Goal: Transaction & Acquisition: Purchase product/service

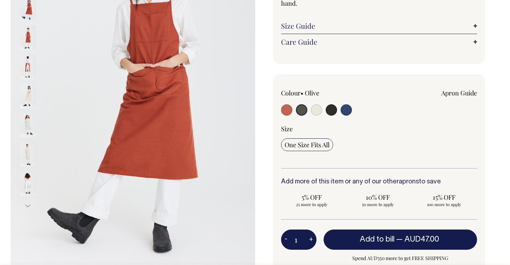
scroll to position [125, 0]
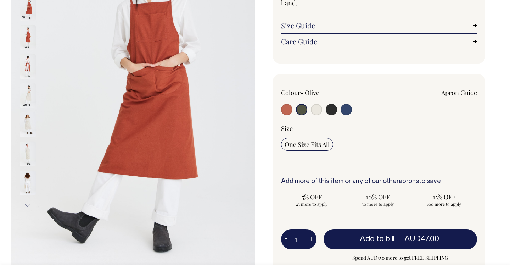
click at [298, 109] on input "radio" at bounding box center [301, 109] width 11 height 11
click at [314, 109] on input "radio" at bounding box center [316, 109] width 11 height 11
radio input "true"
select select "Natural"
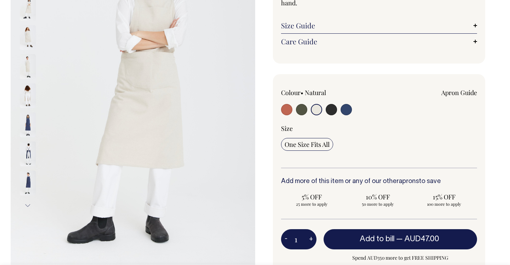
click at [336, 109] on input "radio" at bounding box center [331, 109] width 11 height 11
radio input "true"
select select "Charcoal"
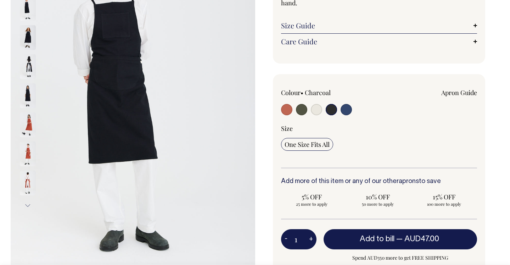
click at [347, 109] on input "radio" at bounding box center [346, 109] width 11 height 11
radio input "true"
select select "Indigo"
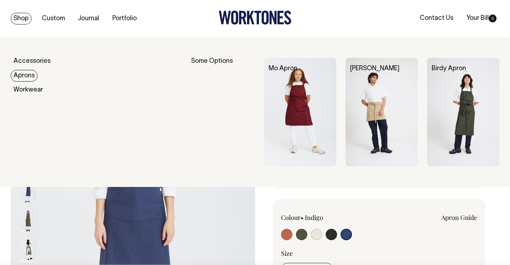
click at [19, 77] on link "Aprons" at bounding box center [24, 76] width 27 height 12
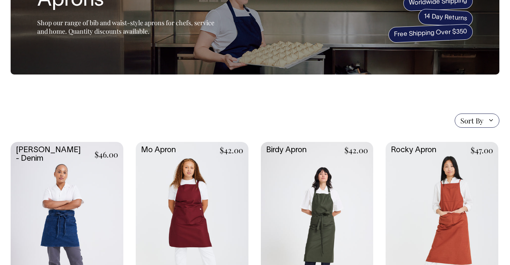
click at [477, 121] on span "Sort By" at bounding box center [472, 120] width 23 height 9
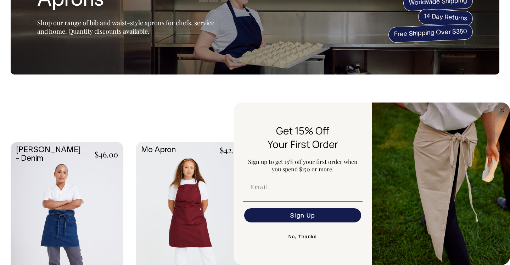
scroll to position [77, 0]
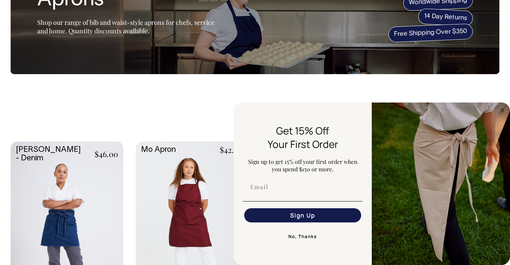
click at [307, 236] on button "No, Thanks" at bounding box center [303, 237] width 120 height 14
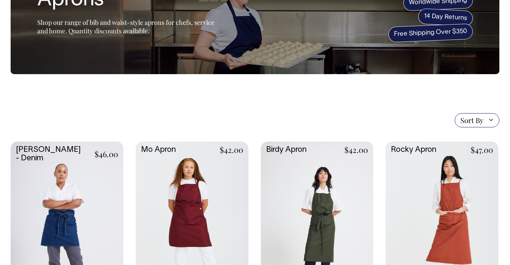
click at [493, 119] on span "Sort By" at bounding box center [477, 120] width 45 height 14
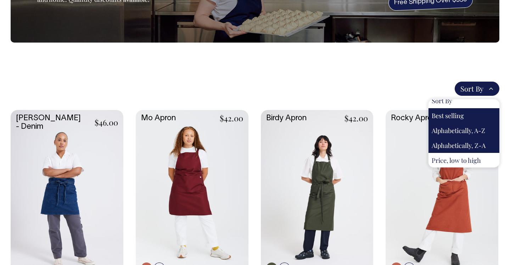
scroll to position [109, 0]
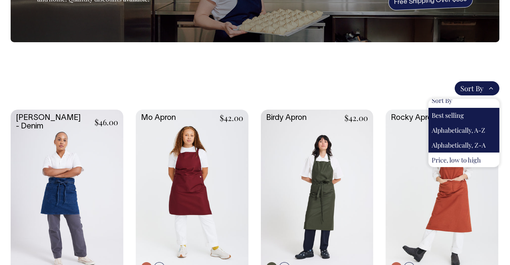
click at [366, 84] on div "Sort By Sort By Best selling Alphabetically, A-Z Alphabetically, Z-A Price, low…" at bounding box center [255, 88] width 489 height 14
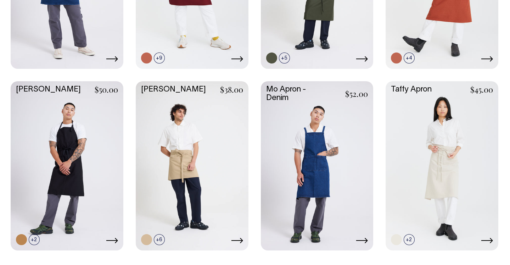
scroll to position [318, 0]
click at [334, 145] on link at bounding box center [317, 165] width 113 height 168
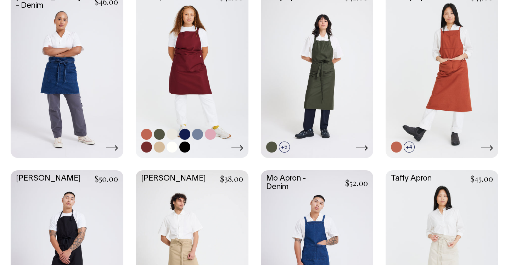
click at [193, 55] on link at bounding box center [192, 73] width 113 height 168
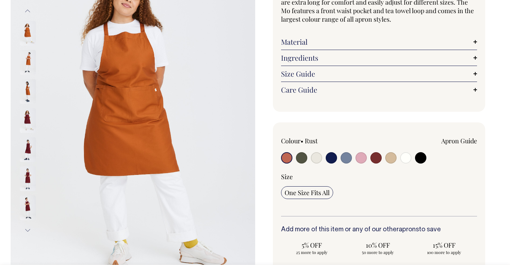
click at [361, 160] on input "radio" at bounding box center [361, 157] width 11 height 11
radio input "true"
select select "Pink"
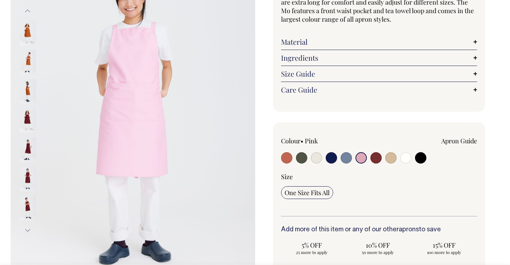
scroll to position [100, 0]
click at [347, 160] on input "radio" at bounding box center [346, 157] width 11 height 11
radio input "true"
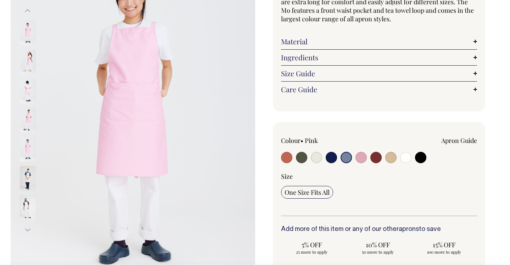
radio input "true"
select select "Blue/Grey"
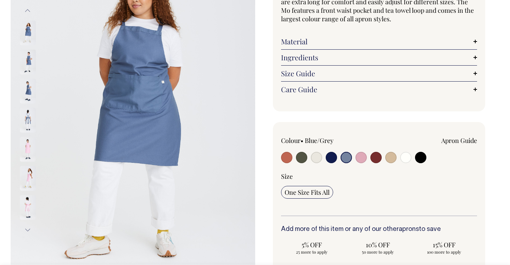
click at [300, 154] on input "radio" at bounding box center [301, 157] width 11 height 11
radio input "true"
select select "Olive"
